Goal: Find specific page/section: Find specific page/section

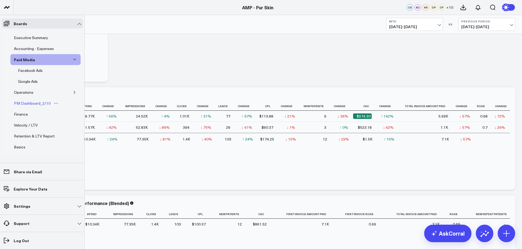
click at [19, 102] on div "PM Dashboard_2/10" at bounding box center [32, 103] width 39 height 7
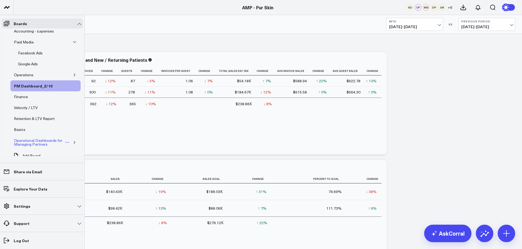
scroll to position [25, 0]
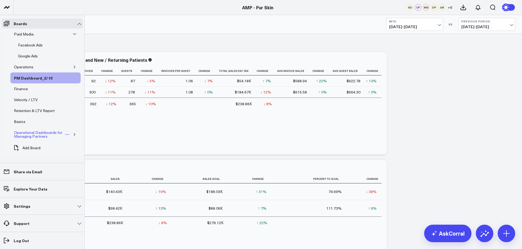
click at [34, 134] on div "Operational Dashboards for Managing Partners" at bounding box center [39, 134] width 52 height 10
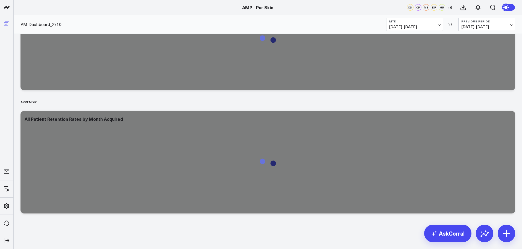
scroll to position [22, 0]
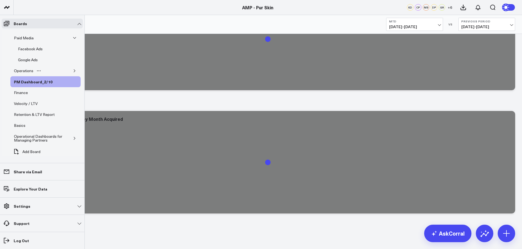
click at [73, 72] on icon "button" at bounding box center [74, 70] width 3 height 3
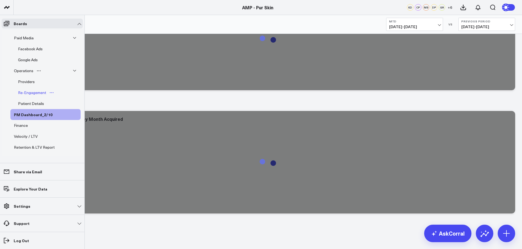
click at [30, 91] on div "Re-Engagement" at bounding box center [32, 92] width 31 height 7
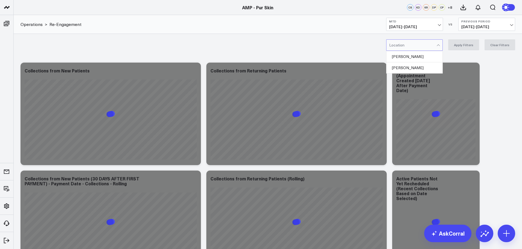
drag, startPoint x: 404, startPoint y: 22, endPoint x: 149, endPoint y: 36, distance: 255.5
click at [149, 35] on div "2 results available. Use Up and Down to choose options, press Enter to select t…" at bounding box center [268, 45] width 508 height 22
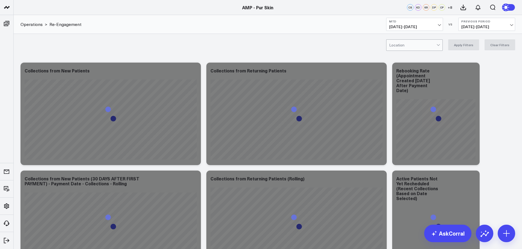
click at [412, 43] on div at bounding box center [412, 45] width 47 height 11
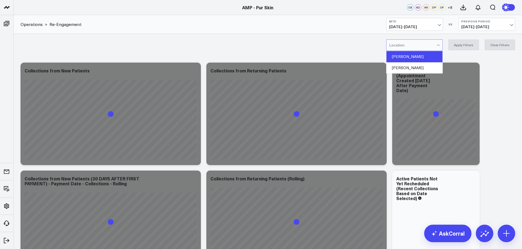
click at [412, 56] on div "[PERSON_NAME]" at bounding box center [414, 56] width 56 height 11
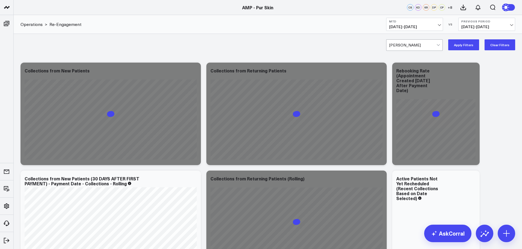
click at [475, 45] on button "Apply Filters" at bounding box center [463, 44] width 31 height 11
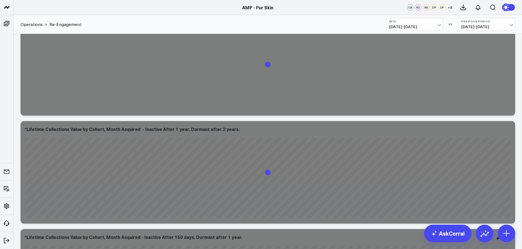
scroll to position [1335, 0]
